Goal: Information Seeking & Learning: Learn about a topic

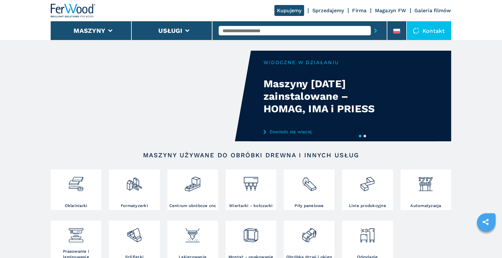
click at [227, 31] on input "text" at bounding box center [295, 30] width 152 height 9
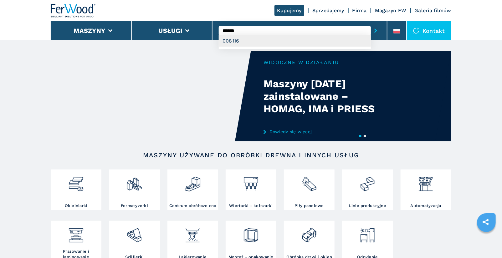
type input "******"
click at [236, 42] on div "008116" at bounding box center [295, 40] width 152 height 11
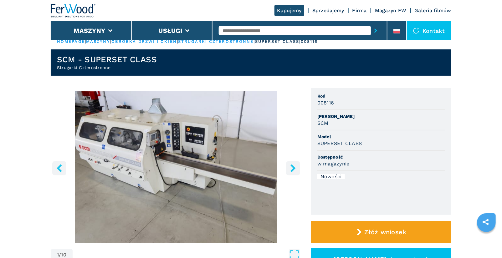
scroll to position [10, 0]
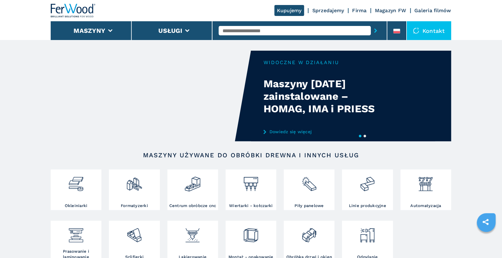
click at [248, 32] on input "text" at bounding box center [295, 30] width 152 height 9
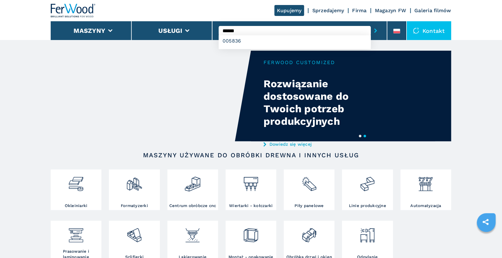
type input "******"
click at [371, 23] on button "submit-button" at bounding box center [376, 30] width 10 height 14
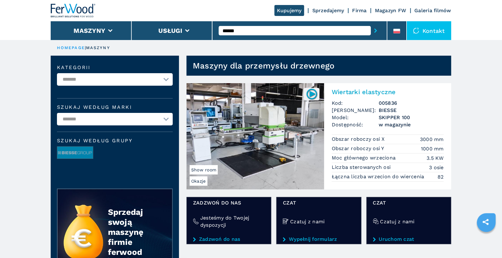
drag, startPoint x: 246, startPoint y: 35, endPoint x: 249, endPoint y: 31, distance: 4.9
click at [246, 35] on div "******" at bounding box center [300, 30] width 162 height 14
click at [249, 31] on input "******" at bounding box center [295, 30] width 152 height 9
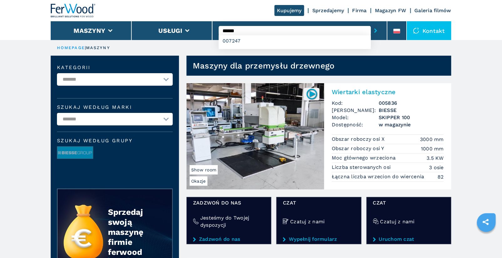
click at [371, 23] on button "submit-button" at bounding box center [376, 30] width 10 height 14
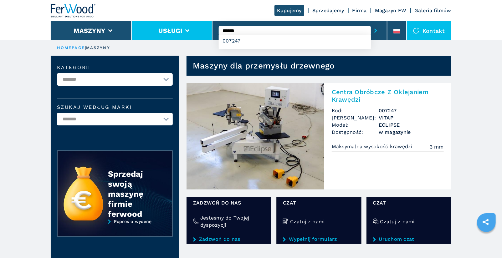
drag, startPoint x: 255, startPoint y: 32, endPoint x: 193, endPoint y: 32, distance: 62.3
click at [193, 32] on div "Kupujemy Sprzedajemy Firma Magazyn FW Galeria filmów Maszyny Usługi ****** 0072…" at bounding box center [251, 20] width 400 height 40
type input "******"
click at [371, 23] on button "submit-button" at bounding box center [376, 30] width 10 height 14
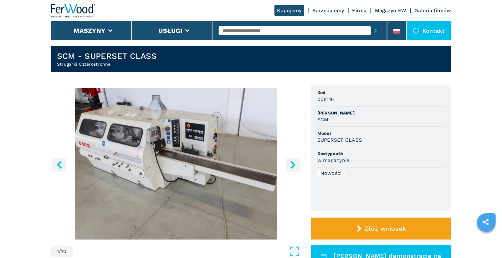
click at [103, 31] on button "Maszyny" at bounding box center [90, 31] width 32 height 8
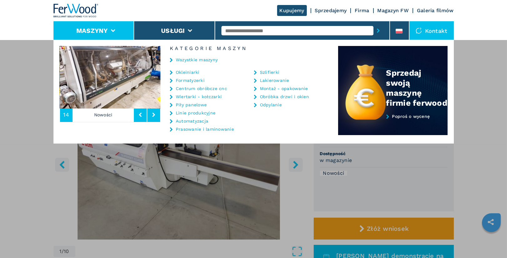
click at [203, 89] on link "Centrum obróbcze cnc" at bounding box center [201, 88] width 51 height 4
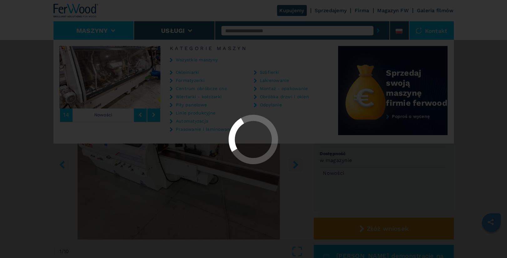
select select "**********"
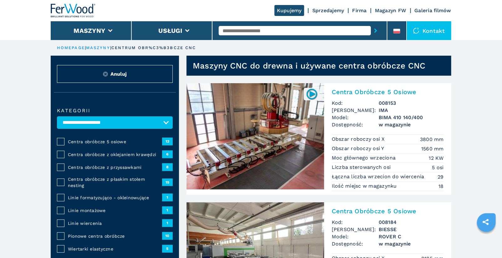
click at [125, 154] on span "Centra obróbcze z oklejaniem krawędzi" at bounding box center [115, 154] width 94 height 6
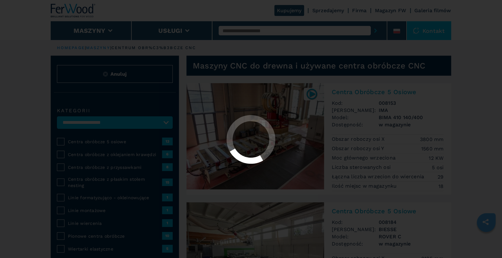
select select "**********"
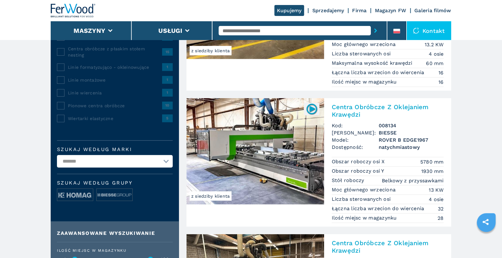
scroll to position [131, 0]
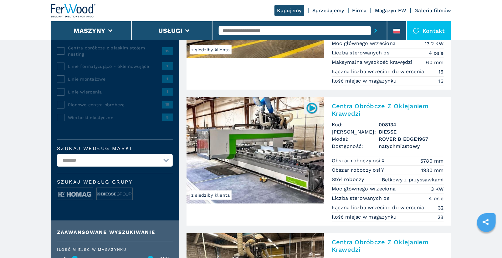
click at [295, 30] on input "text" at bounding box center [295, 30] width 152 height 9
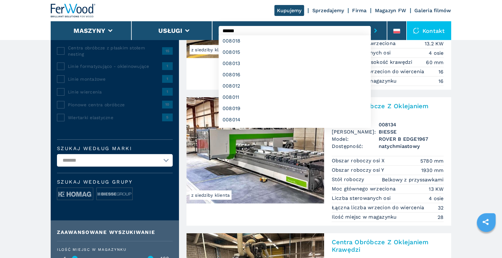
type input "******"
click at [371, 23] on button "submit-button" at bounding box center [376, 30] width 10 height 14
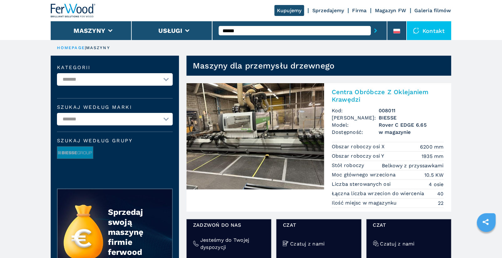
click at [389, 91] on h2 "Centra Obróbcze Z Oklejaniem Krawędzi" at bounding box center [388, 95] width 112 height 15
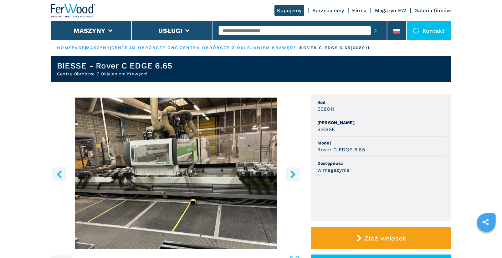
click at [292, 175] on icon "right-button" at bounding box center [293, 175] width 8 height 8
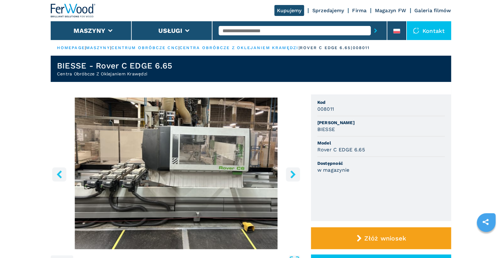
click at [292, 175] on icon "right-button" at bounding box center [293, 175] width 8 height 8
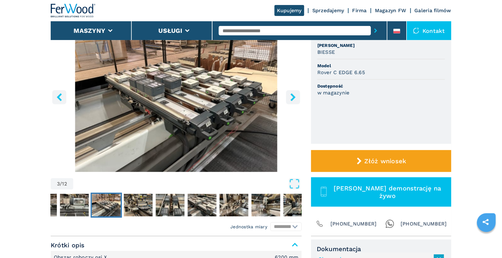
scroll to position [42, 0]
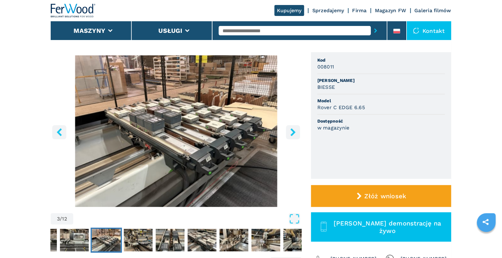
click at [290, 133] on icon "right-button" at bounding box center [293, 132] width 8 height 8
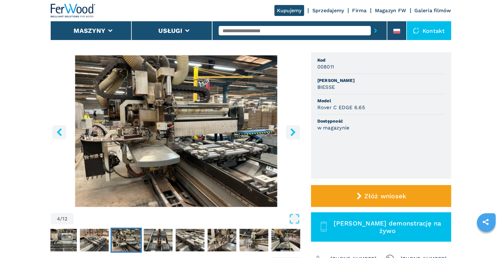
click at [295, 131] on icon "right-button" at bounding box center [292, 132] width 5 height 8
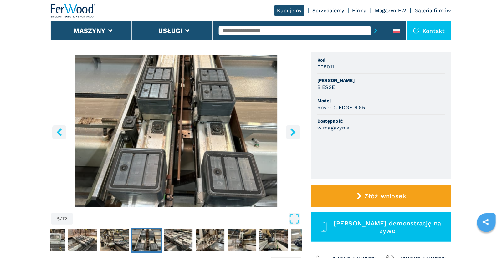
click at [295, 131] on icon "right-button" at bounding box center [292, 132] width 5 height 8
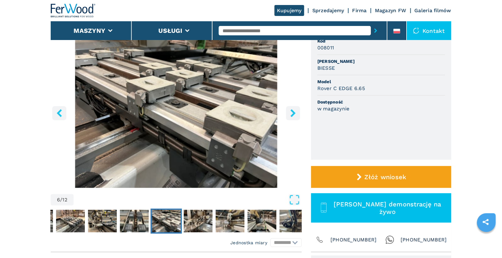
scroll to position [49, 0]
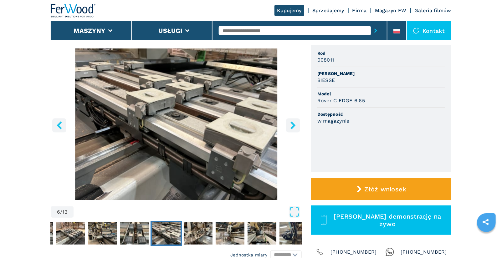
click at [296, 126] on icon "right-button" at bounding box center [293, 125] width 8 height 8
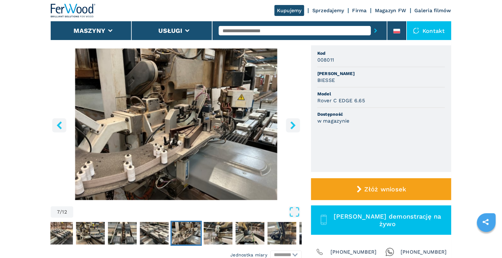
click at [293, 126] on icon "right-button" at bounding box center [292, 125] width 5 height 8
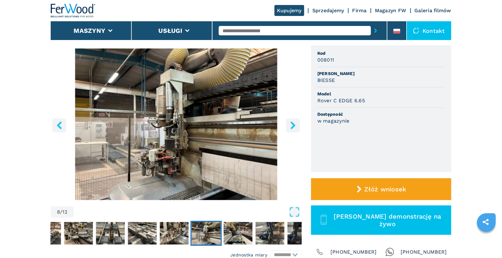
click at [293, 126] on icon "right-button" at bounding box center [292, 125] width 5 height 8
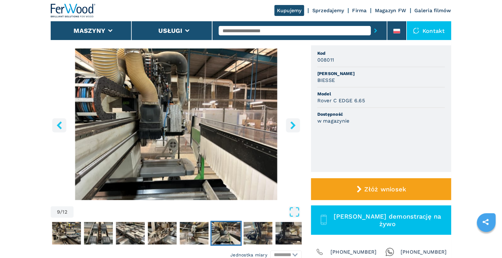
click at [293, 126] on icon "right-button" at bounding box center [292, 125] width 5 height 8
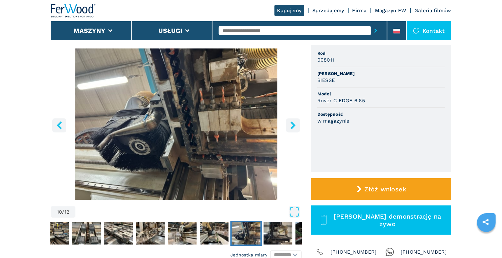
click at [293, 126] on icon "right-button" at bounding box center [292, 125] width 5 height 8
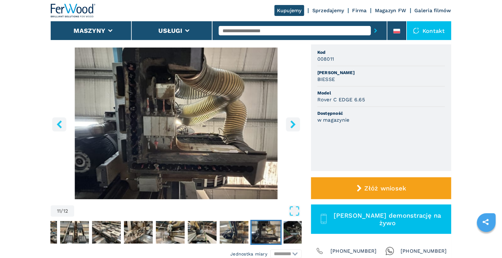
scroll to position [50, 0]
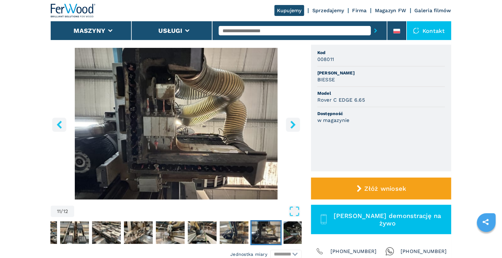
click at [291, 126] on icon "right-button" at bounding box center [293, 125] width 8 height 8
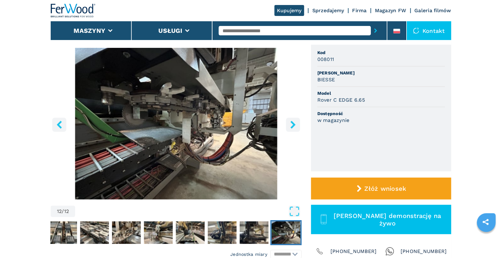
click at [291, 126] on icon "right-button" at bounding box center [293, 125] width 8 height 8
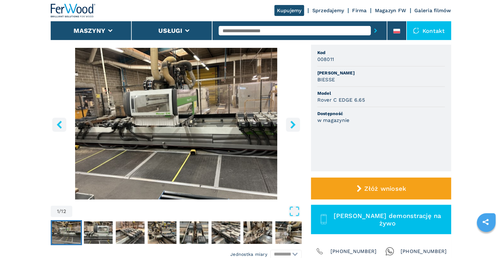
click at [291, 126] on icon "right-button" at bounding box center [293, 125] width 8 height 8
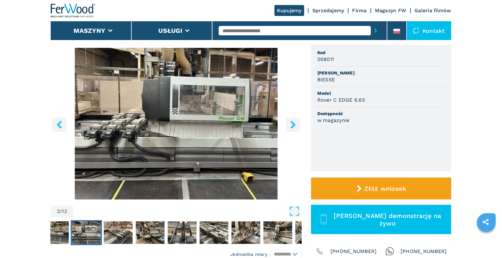
click at [294, 125] on icon "right-button" at bounding box center [292, 125] width 5 height 8
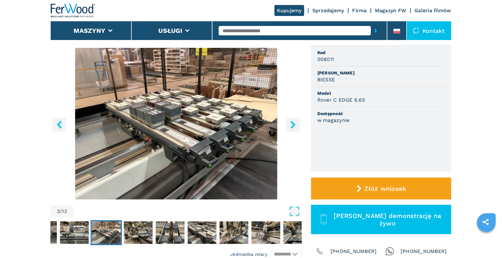
click at [294, 125] on icon "right-button" at bounding box center [292, 125] width 5 height 8
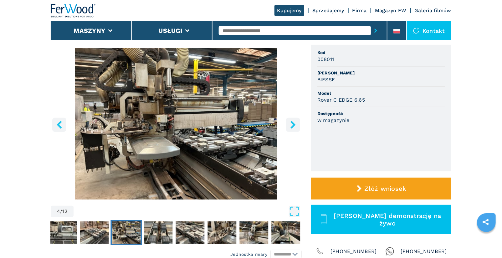
click at [289, 126] on icon "right-button" at bounding box center [293, 125] width 8 height 8
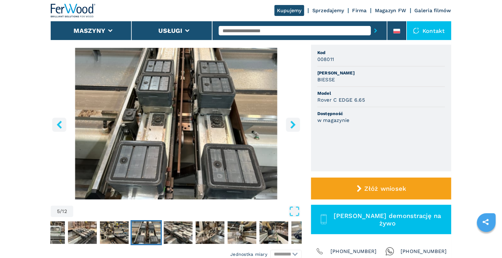
click at [289, 126] on icon "right-button" at bounding box center [293, 125] width 8 height 8
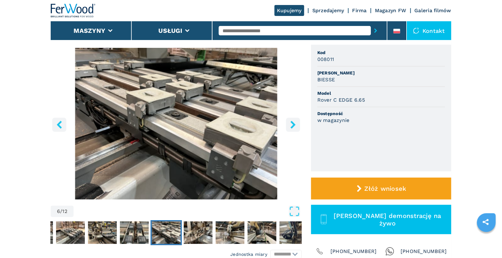
click at [289, 126] on icon "right-button" at bounding box center [293, 125] width 8 height 8
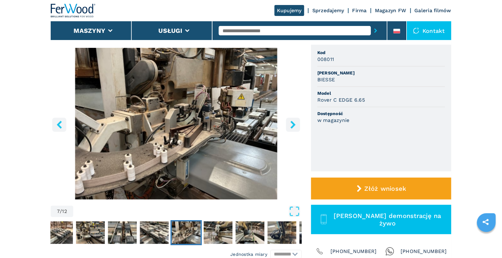
click at [289, 126] on icon "right-button" at bounding box center [293, 125] width 8 height 8
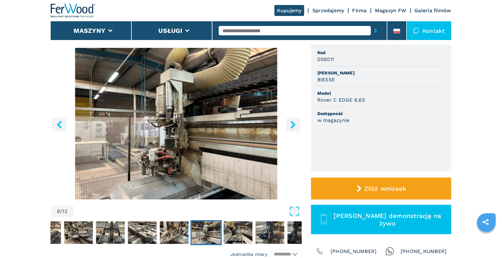
click at [289, 126] on icon "right-button" at bounding box center [293, 125] width 8 height 8
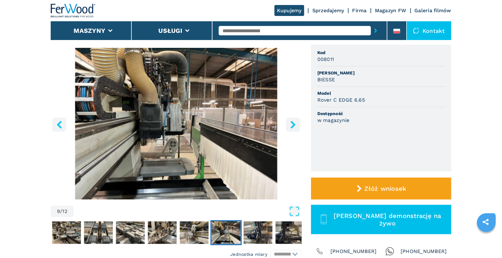
click at [289, 126] on icon "right-button" at bounding box center [293, 125] width 8 height 8
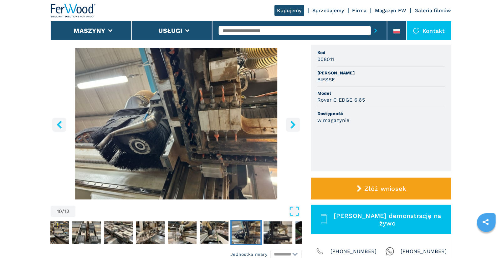
click at [289, 126] on icon "right-button" at bounding box center [293, 125] width 8 height 8
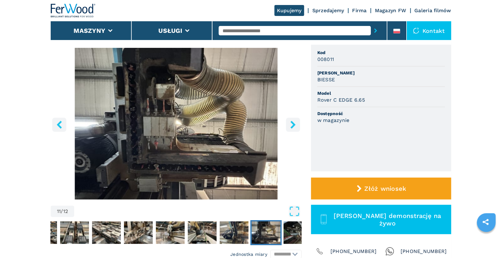
click at [289, 126] on icon "right-button" at bounding box center [293, 125] width 8 height 8
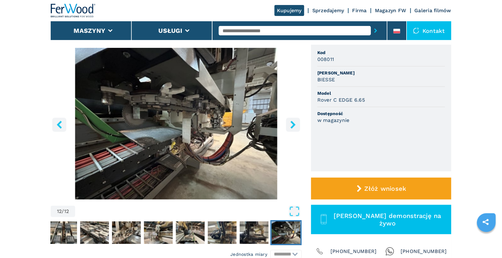
click at [289, 126] on icon "right-button" at bounding box center [293, 125] width 8 height 8
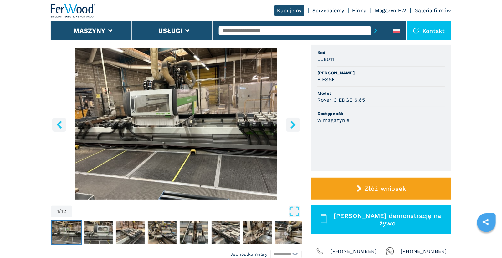
scroll to position [140, 0]
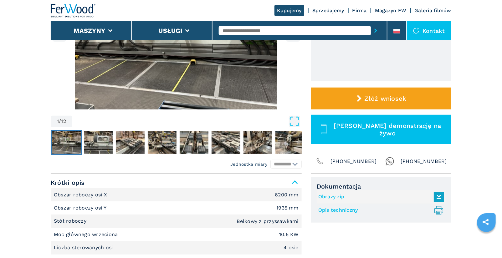
click at [344, 209] on link "Opis techniczny .prefix__st0{stroke-linecap:round;stroke-linejoin:round}.prefix…" at bounding box center [379, 210] width 123 height 10
click at [254, 33] on input "text" at bounding box center [295, 30] width 152 height 9
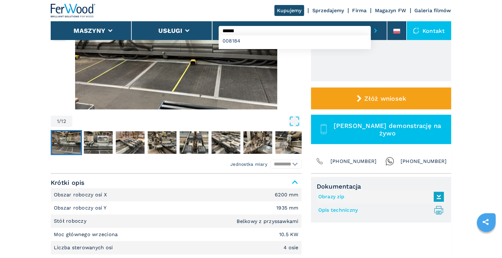
type input "******"
click at [371, 23] on button "submit-button" at bounding box center [376, 30] width 10 height 14
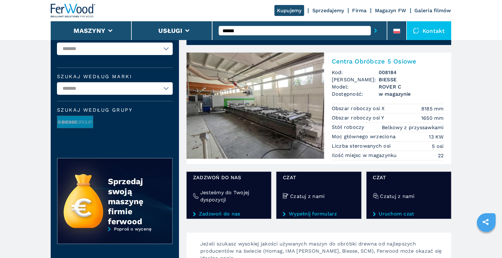
scroll to position [30, 0]
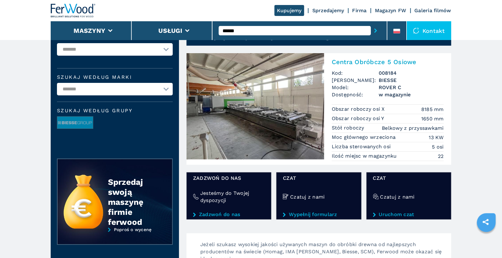
click at [361, 60] on h2 "Centra Obróbcze 5 Osiowe" at bounding box center [388, 62] width 112 height 8
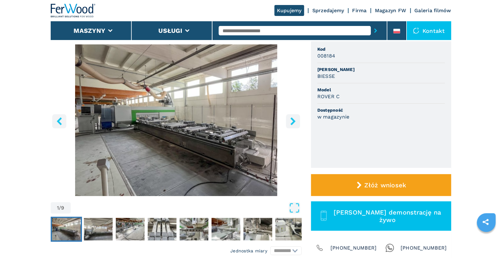
scroll to position [54, 0]
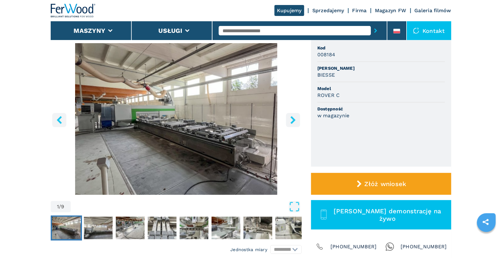
click at [291, 119] on icon "right-button" at bounding box center [293, 120] width 8 height 8
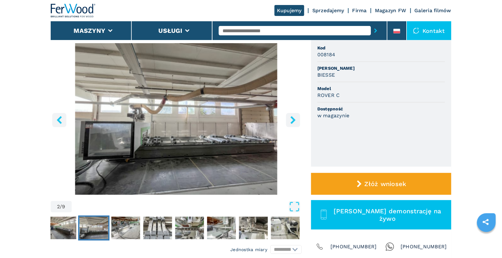
click at [291, 119] on icon "right-button" at bounding box center [293, 120] width 8 height 8
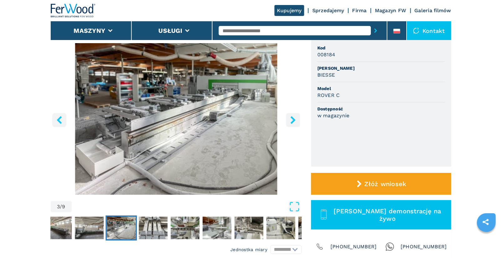
click at [291, 119] on icon "right-button" at bounding box center [293, 120] width 8 height 8
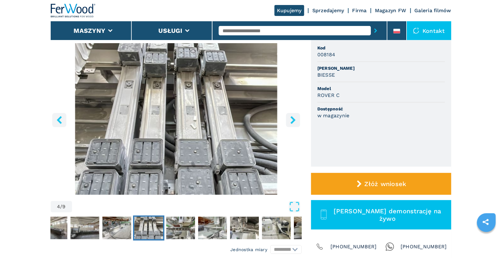
click at [291, 119] on icon "right-button" at bounding box center [293, 120] width 8 height 8
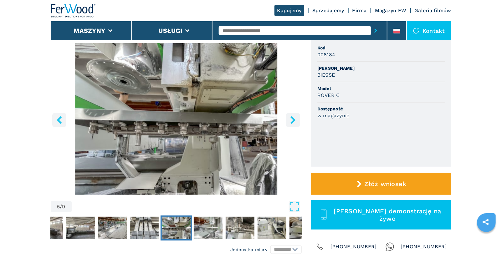
click at [291, 119] on icon "right-button" at bounding box center [293, 120] width 8 height 8
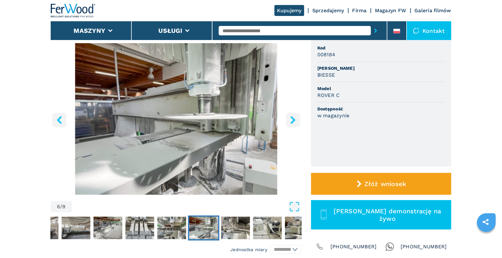
click at [291, 119] on icon "right-button" at bounding box center [293, 120] width 8 height 8
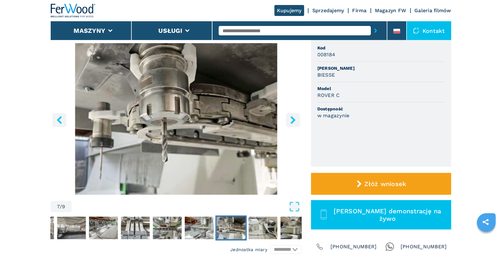
click at [291, 119] on icon "right-button" at bounding box center [293, 120] width 8 height 8
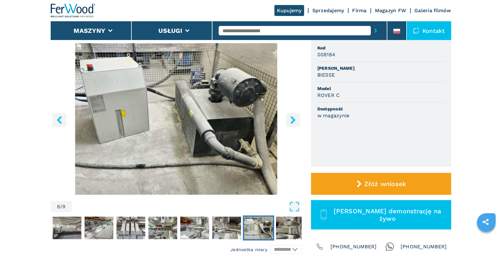
click at [291, 119] on icon "right-button" at bounding box center [293, 120] width 8 height 8
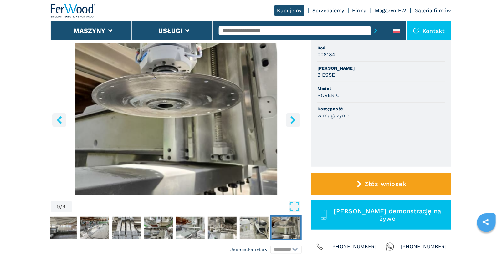
click at [291, 119] on icon "right-button" at bounding box center [293, 120] width 8 height 8
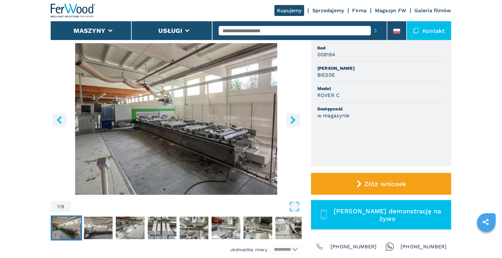
click at [291, 119] on icon "right-button" at bounding box center [293, 120] width 8 height 8
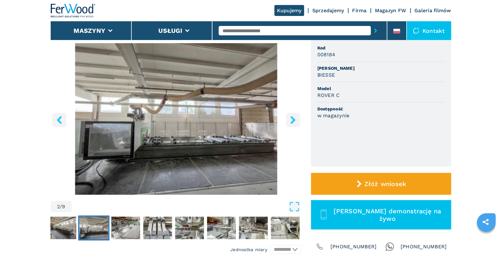
click at [291, 119] on icon "right-button" at bounding box center [293, 120] width 8 height 8
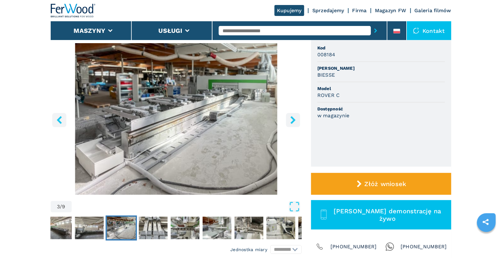
click at [291, 119] on icon "right-button" at bounding box center [293, 120] width 8 height 8
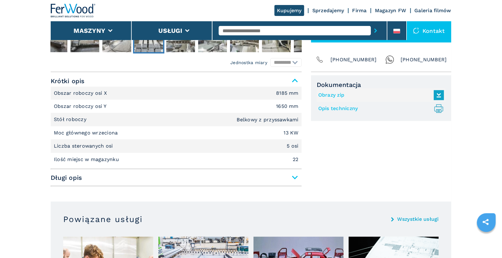
scroll to position [243, 0]
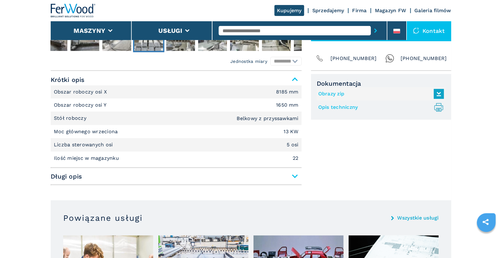
click at [295, 175] on span "Długi opis" at bounding box center [176, 176] width 251 height 11
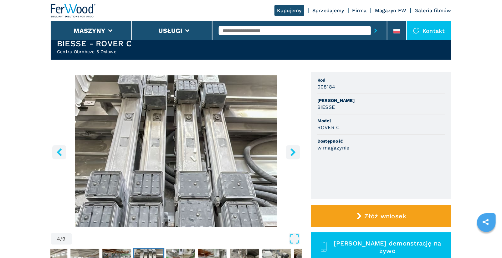
scroll to position [118, 0]
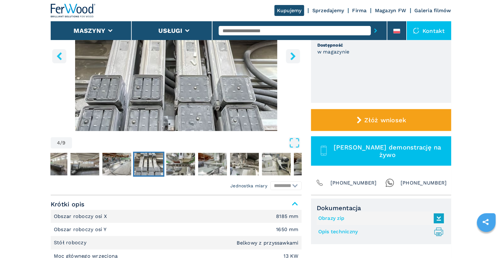
click at [292, 58] on icon "right-button" at bounding box center [292, 56] width 5 height 8
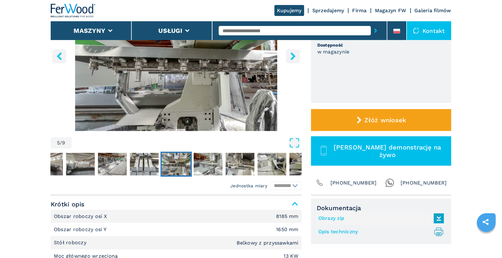
scroll to position [59, 0]
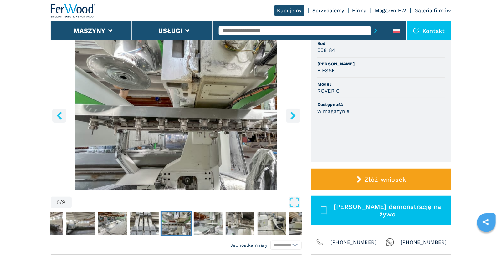
click at [295, 115] on icon "right-button" at bounding box center [292, 116] width 5 height 8
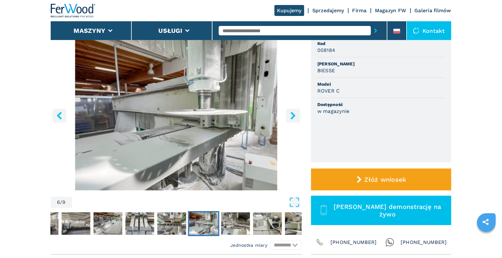
click at [295, 115] on icon "right-button" at bounding box center [292, 116] width 5 height 8
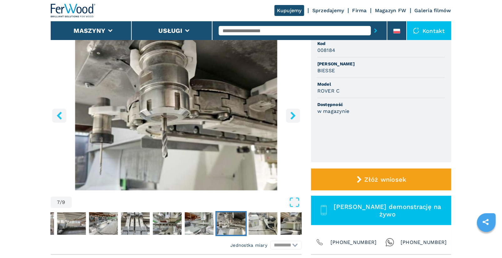
click at [295, 115] on icon "right-button" at bounding box center [292, 116] width 5 height 8
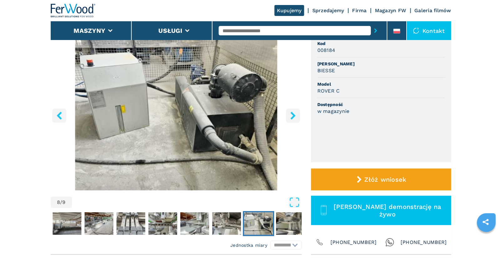
click at [295, 115] on icon "right-button" at bounding box center [292, 116] width 5 height 8
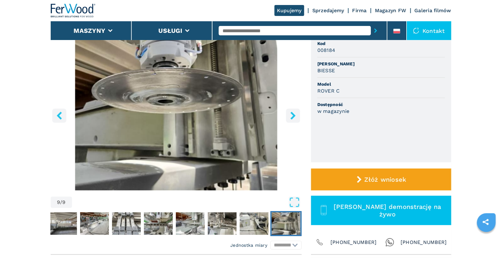
click at [295, 115] on icon "right-button" at bounding box center [292, 116] width 5 height 8
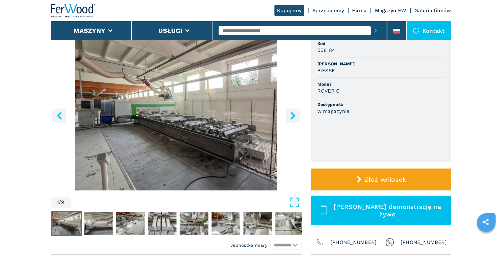
click at [295, 115] on icon "right-button" at bounding box center [292, 116] width 5 height 8
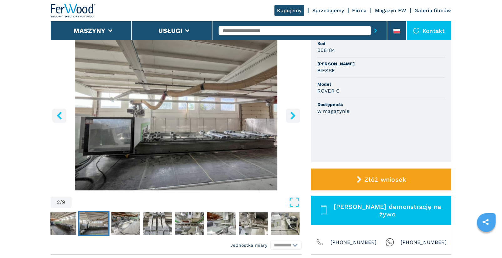
click at [293, 115] on icon "right-button" at bounding box center [293, 116] width 8 height 8
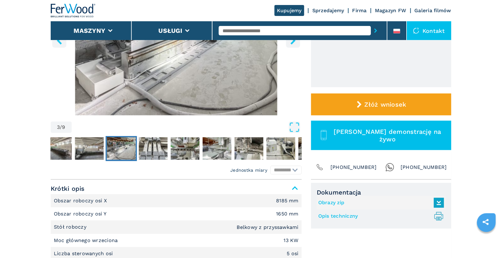
scroll to position [0, 0]
